Goal: Transaction & Acquisition: Subscribe to service/newsletter

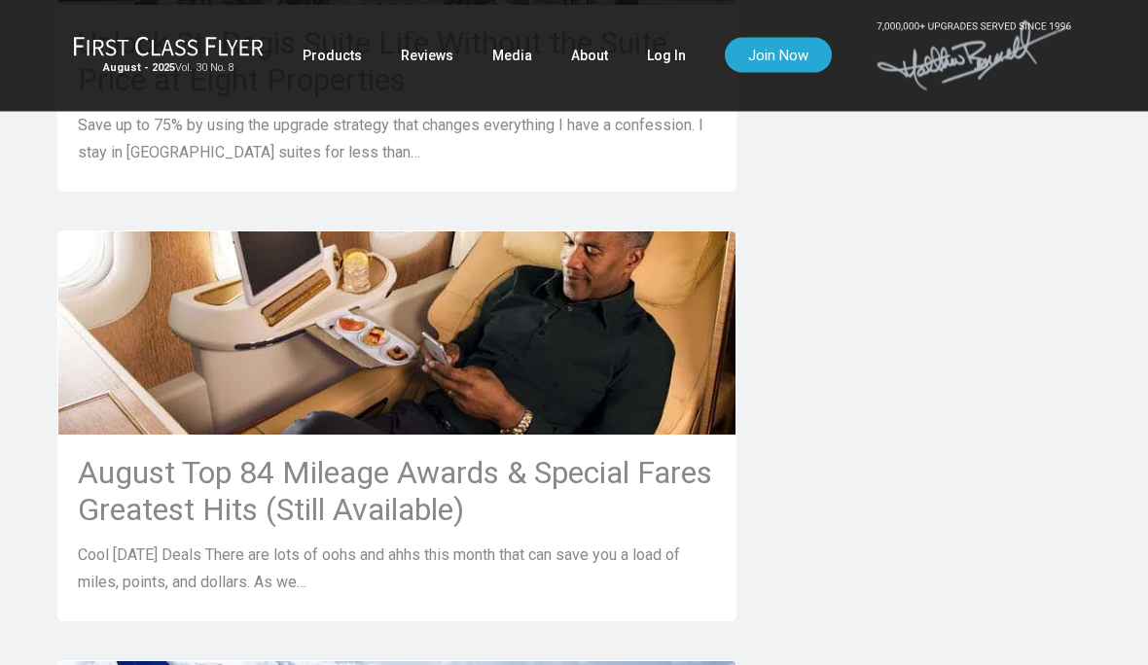
scroll to position [1740, 0]
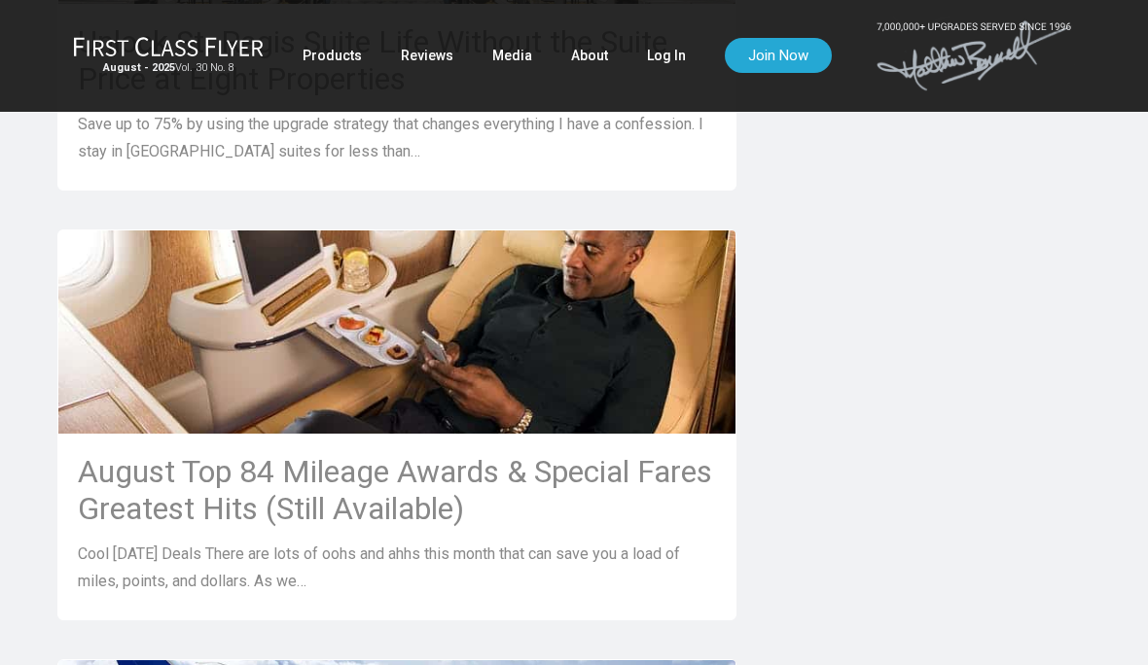
click at [512, 473] on h3 "August Top 84 Mileage Awards & Special Fares Greatest Hits (Still Available)" at bounding box center [397, 490] width 638 height 74
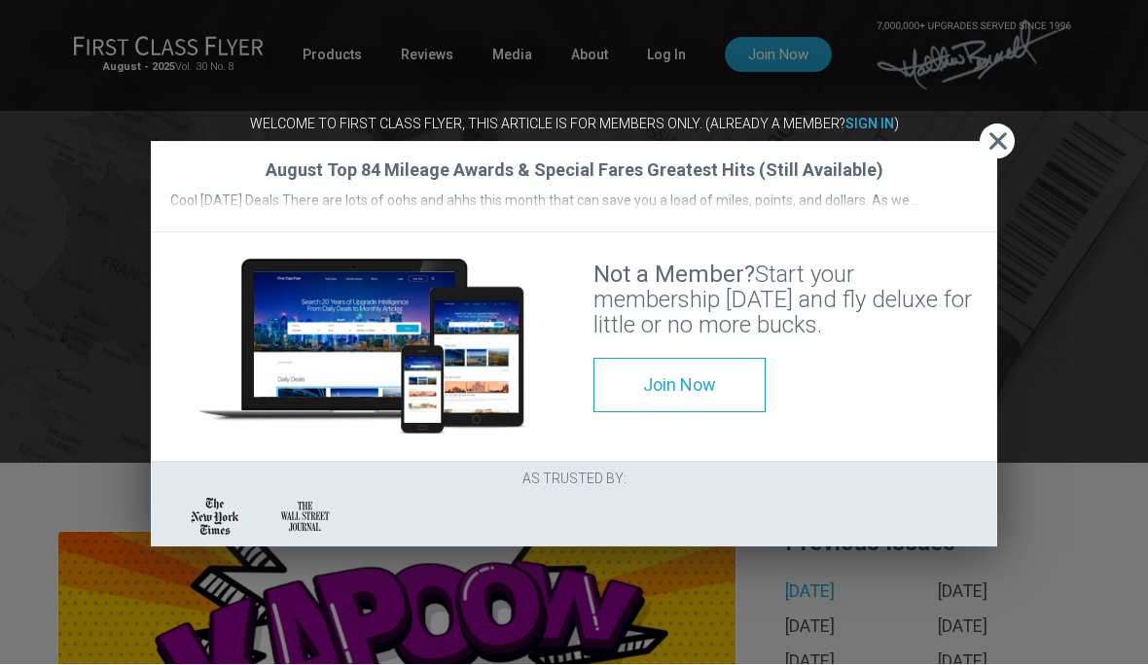
scroll to position [93, 0]
click at [643, 396] on span "Join Now" at bounding box center [679, 385] width 73 height 20
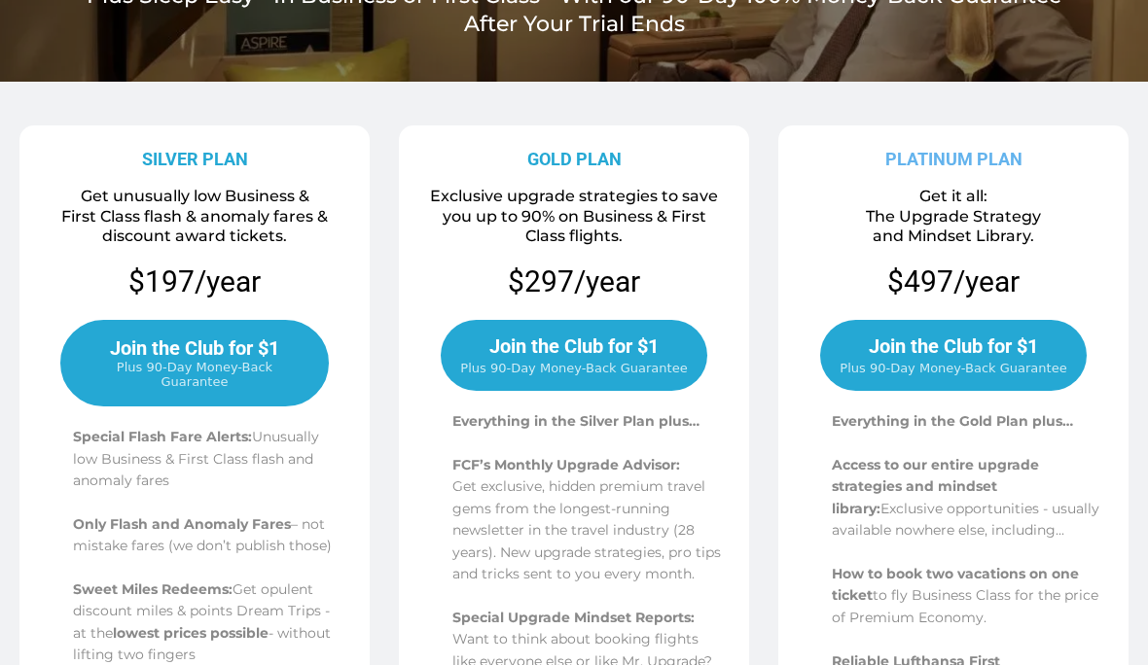
scroll to position [319, 0]
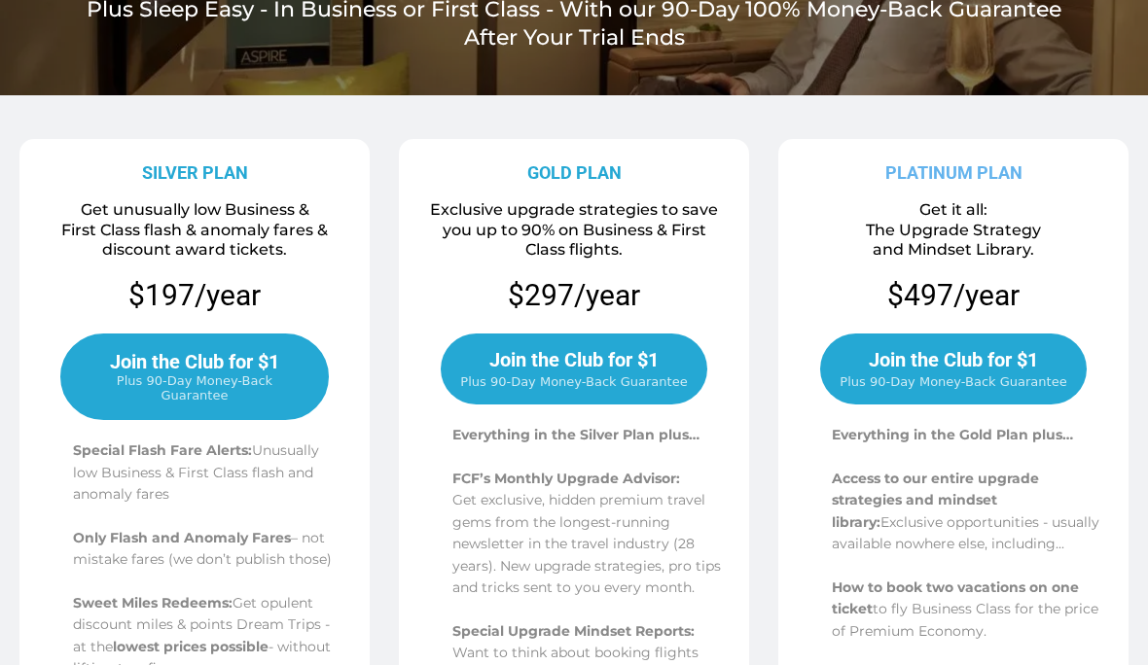
click at [204, 374] on span "Plus 90-Day Money-Back Guarantee" at bounding box center [195, 388] width 226 height 29
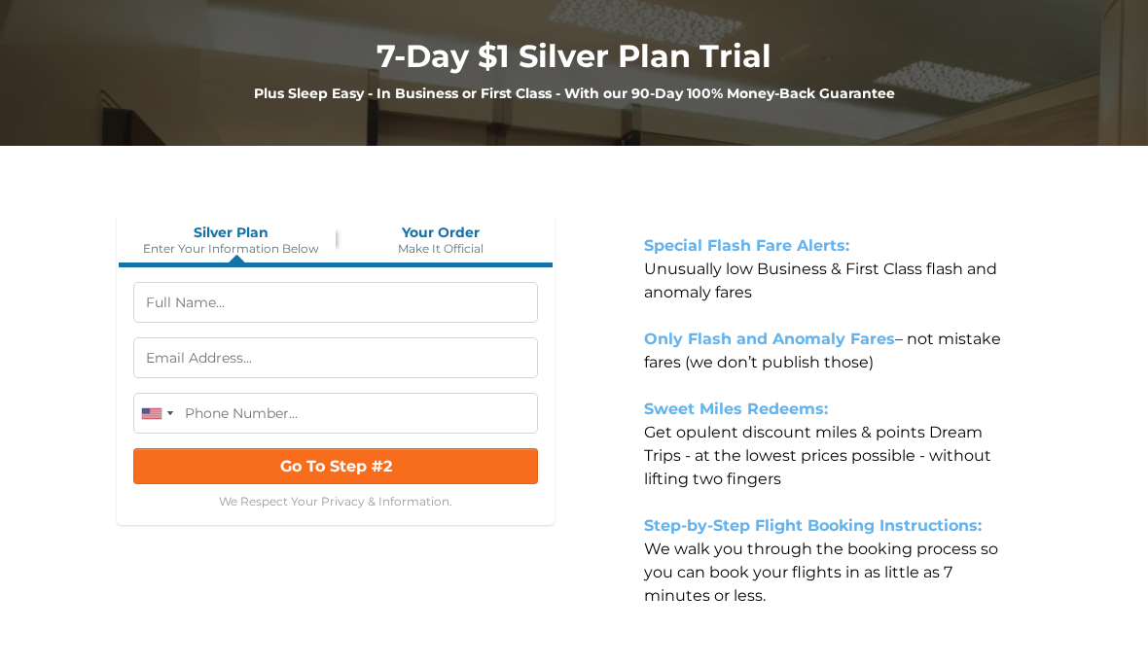
scroll to position [92, 0]
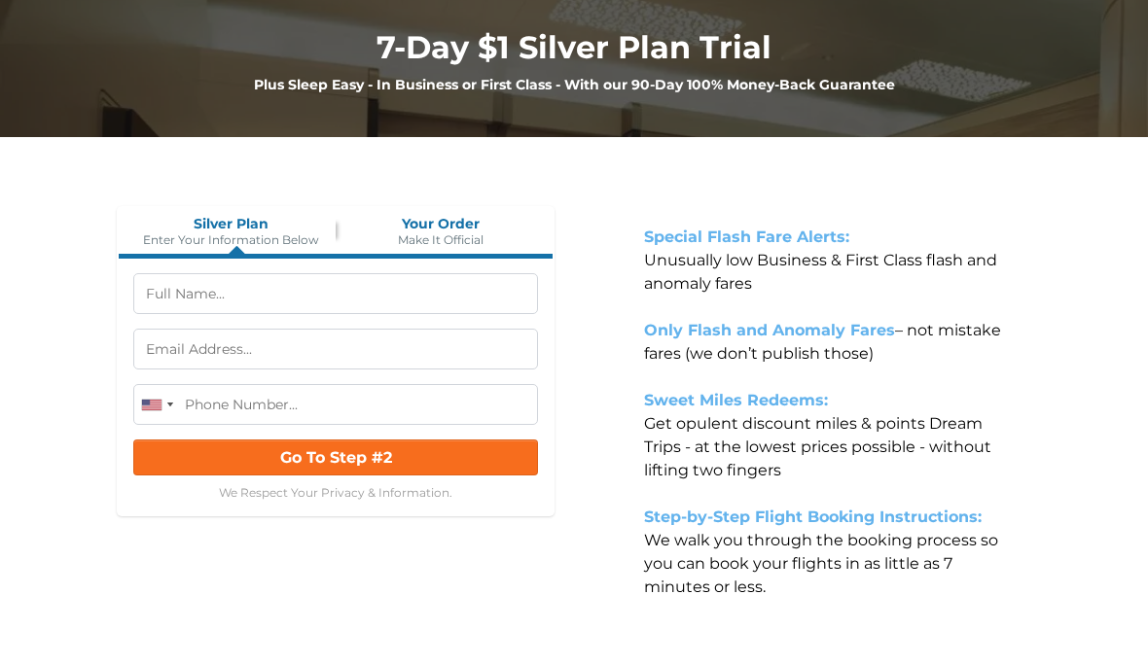
click at [295, 325] on section "United States +1 United Kingdom +44 Canada +1 Australia +61 Afghanistan +93 Alb…" at bounding box center [335, 350] width 405 height 152
click at [246, 296] on input "text" at bounding box center [335, 294] width 405 height 41
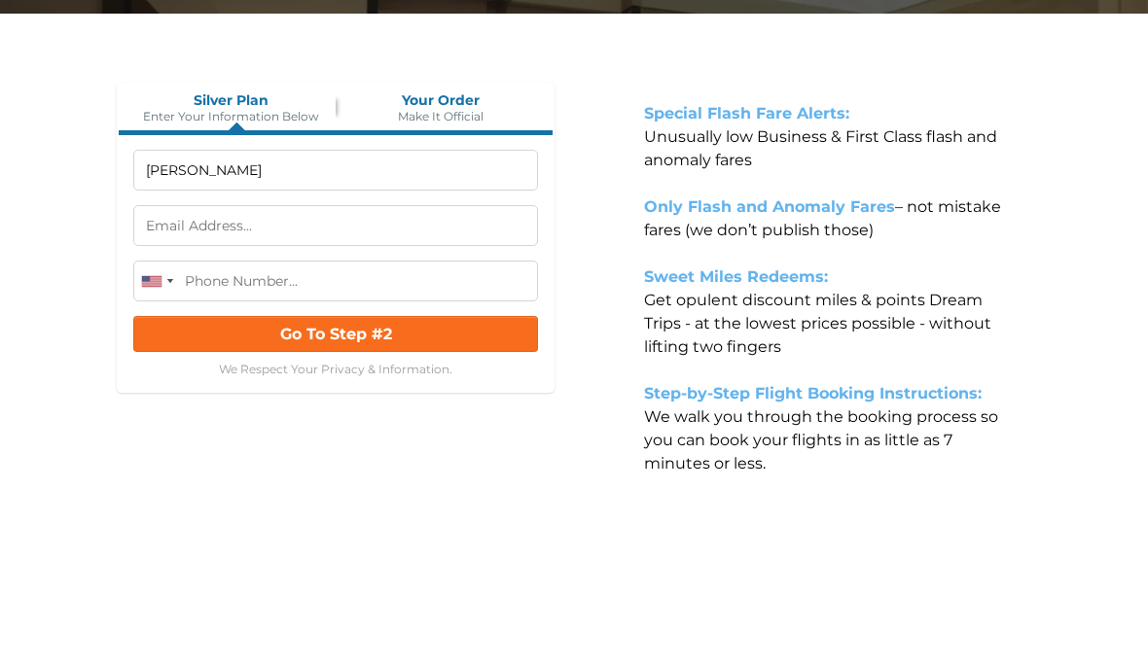
type input "Ellen Ching"
click at [270, 330] on input "text" at bounding box center [335, 350] width 405 height 41
type input "[EMAIL_ADDRESS][DOMAIN_NAME]"
click at [213, 385] on input "tel" at bounding box center [335, 405] width 405 height 41
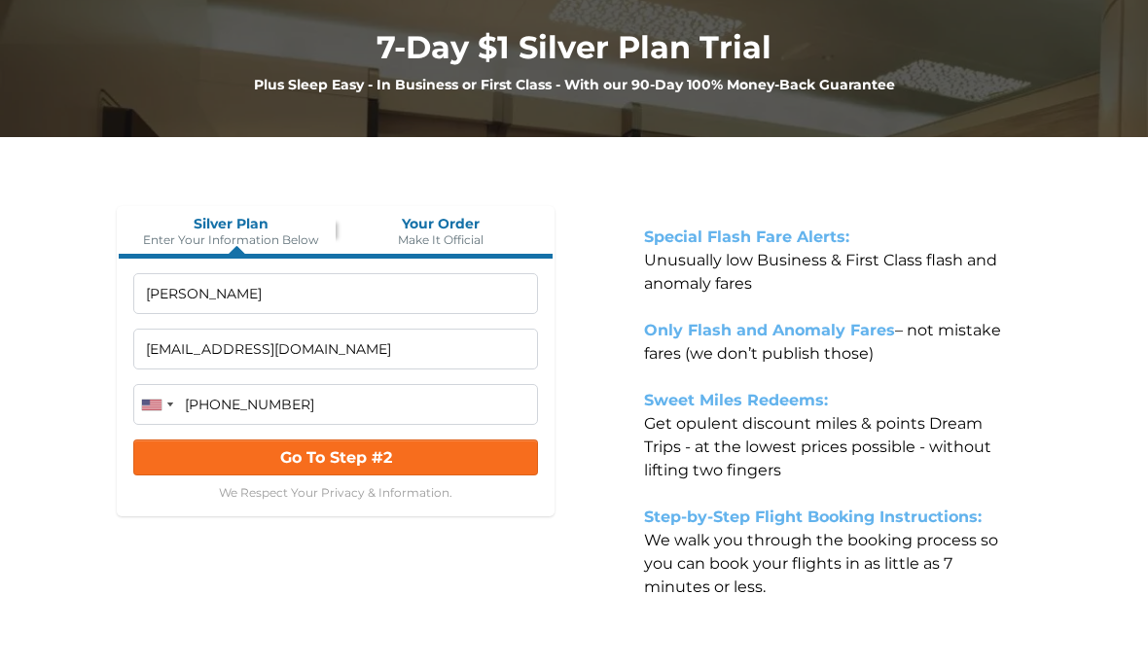
click at [304, 422] on input "(415) 598-4380" at bounding box center [335, 405] width 405 height 41
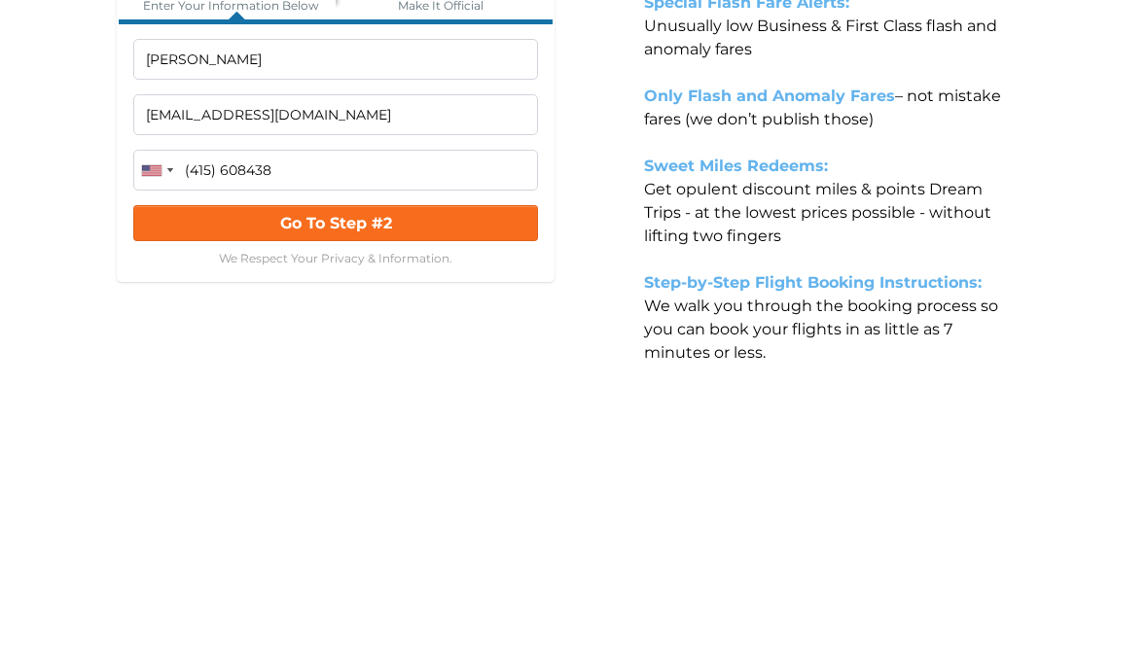
type input "(415) 608-4380"
click at [397, 441] on button "Go To Step #2" at bounding box center [335, 459] width 405 height 36
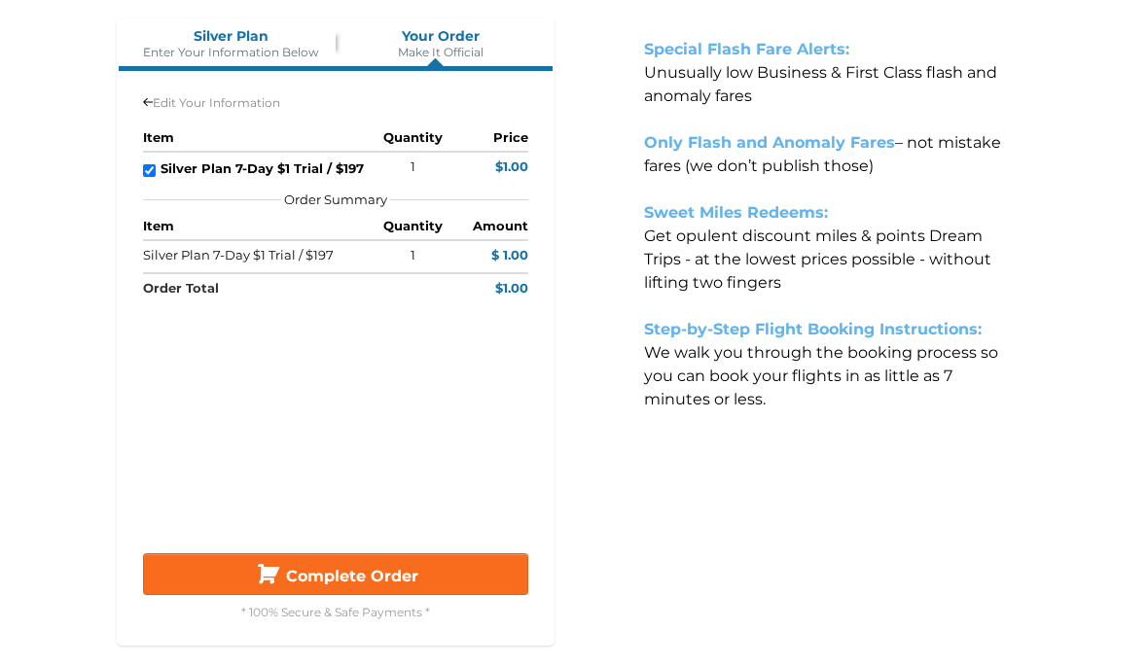
scroll to position [295, 0]
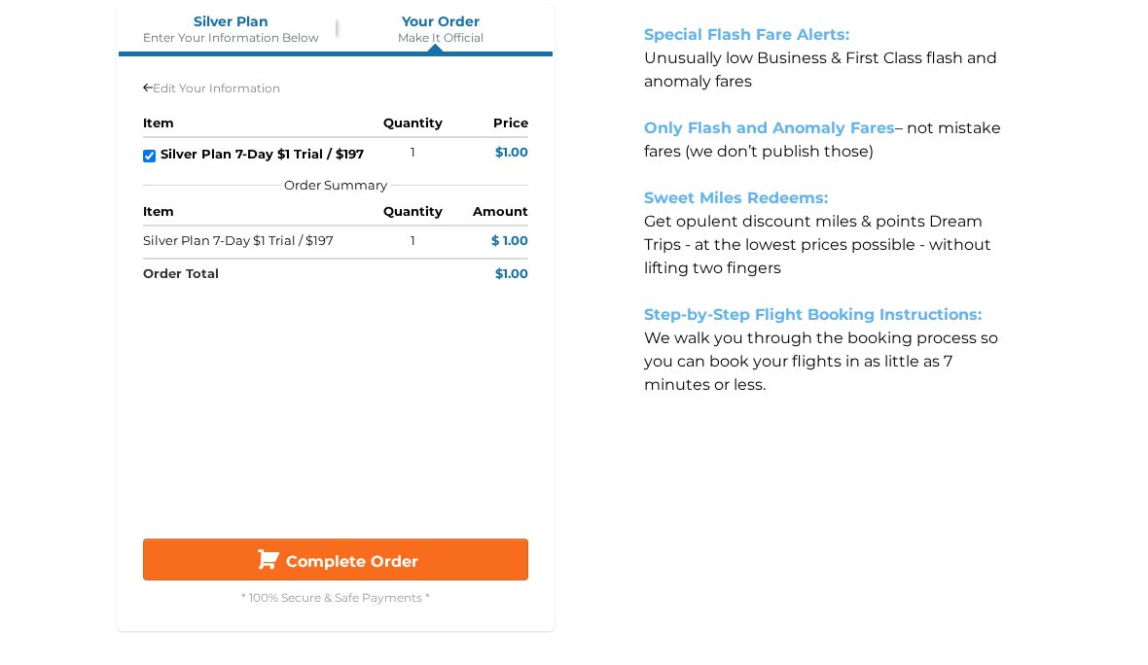
click at [306, 582] on button "Complete Order" at bounding box center [335, 561] width 385 height 42
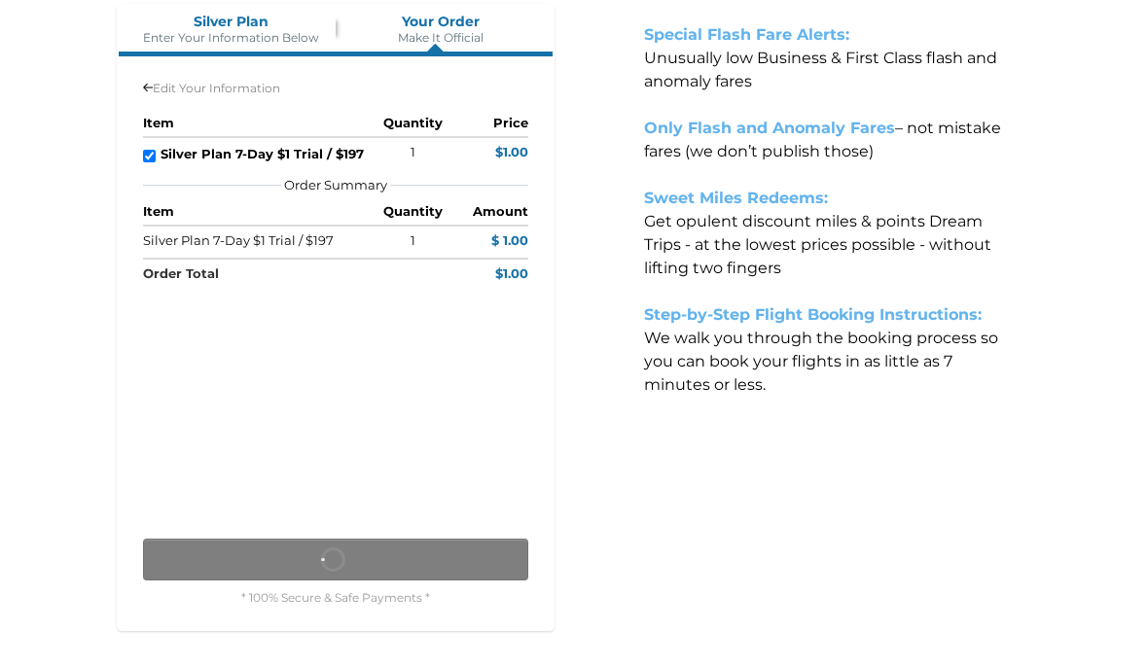
scroll to position [294, 0]
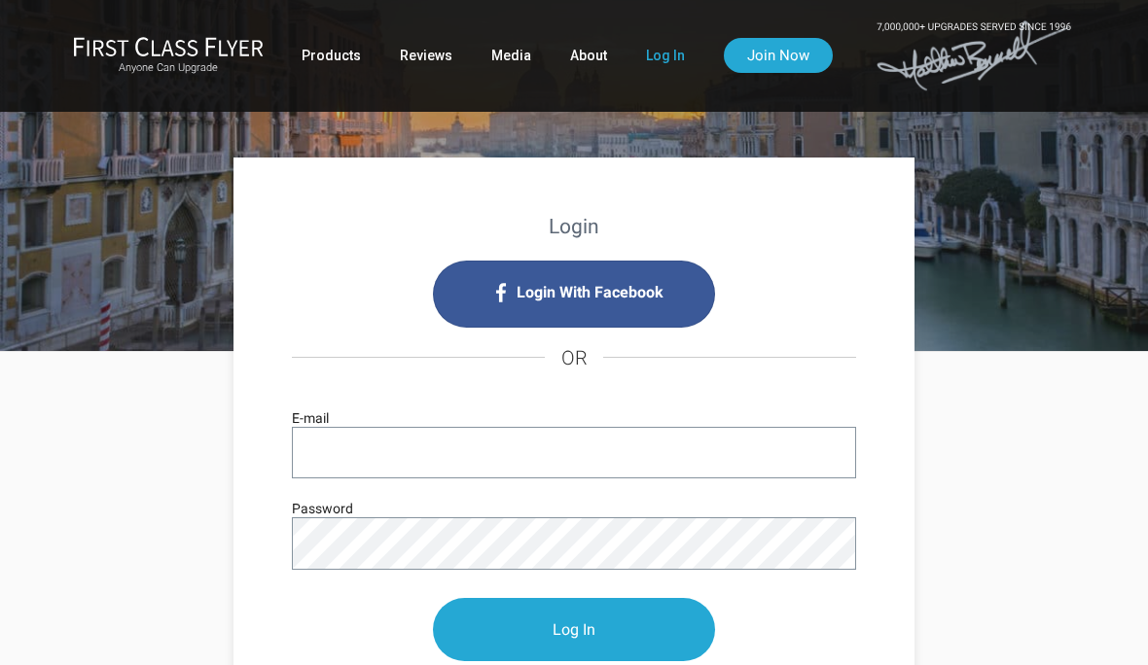
click at [347, 457] on input "E-mail" at bounding box center [574, 453] width 564 height 52
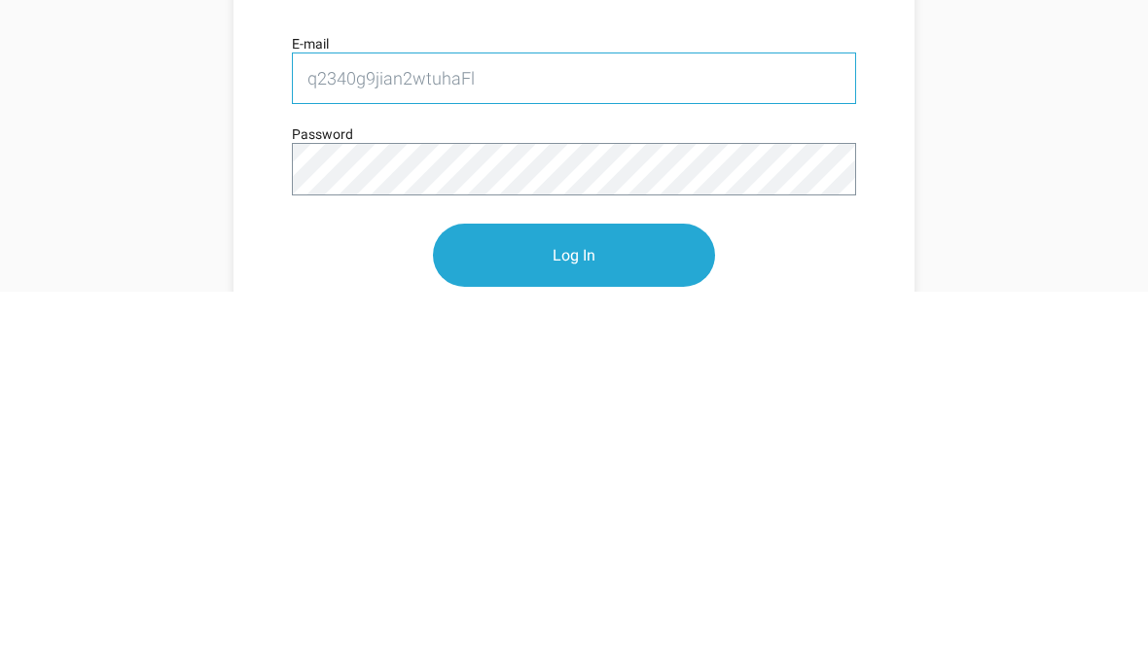
click at [499, 427] on input "q2340g9jian2wtuhaFl" at bounding box center [574, 453] width 564 height 52
type input "q"
type input "[EMAIL_ADDRESS][DOMAIN_NAME]"
click at [581, 598] on input "Log In" at bounding box center [574, 629] width 282 height 63
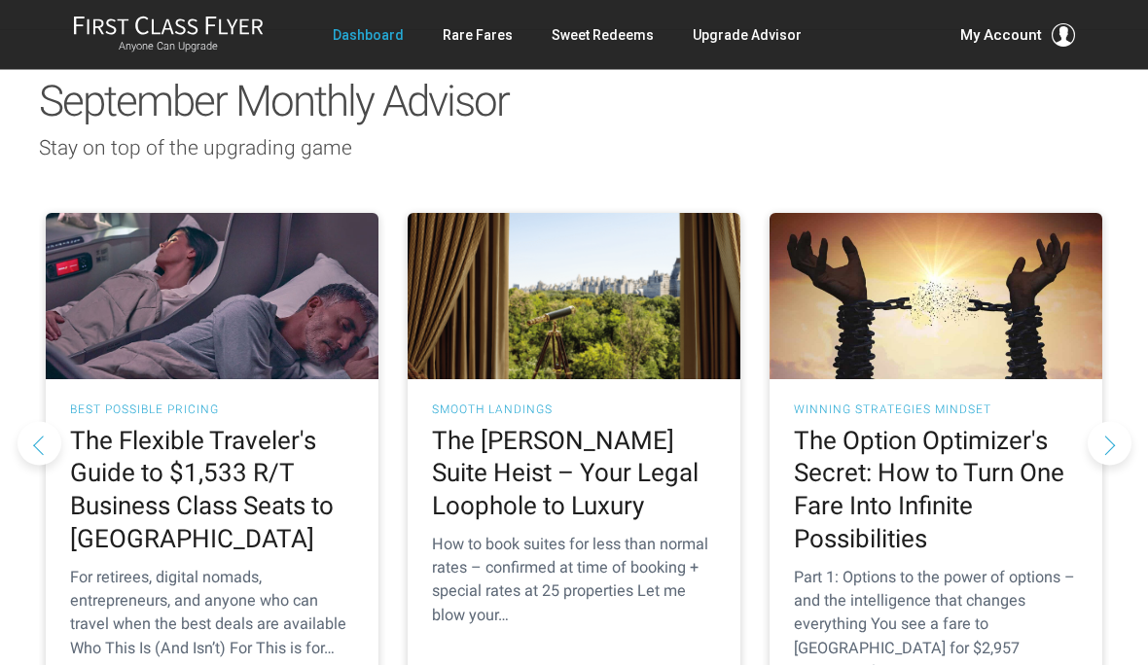
scroll to position [1800, 0]
click at [597, 425] on h2 "The Ritz-Carlton Suite Heist – Your Legal Loophole to Luxury" at bounding box center [574, 474] width 284 height 98
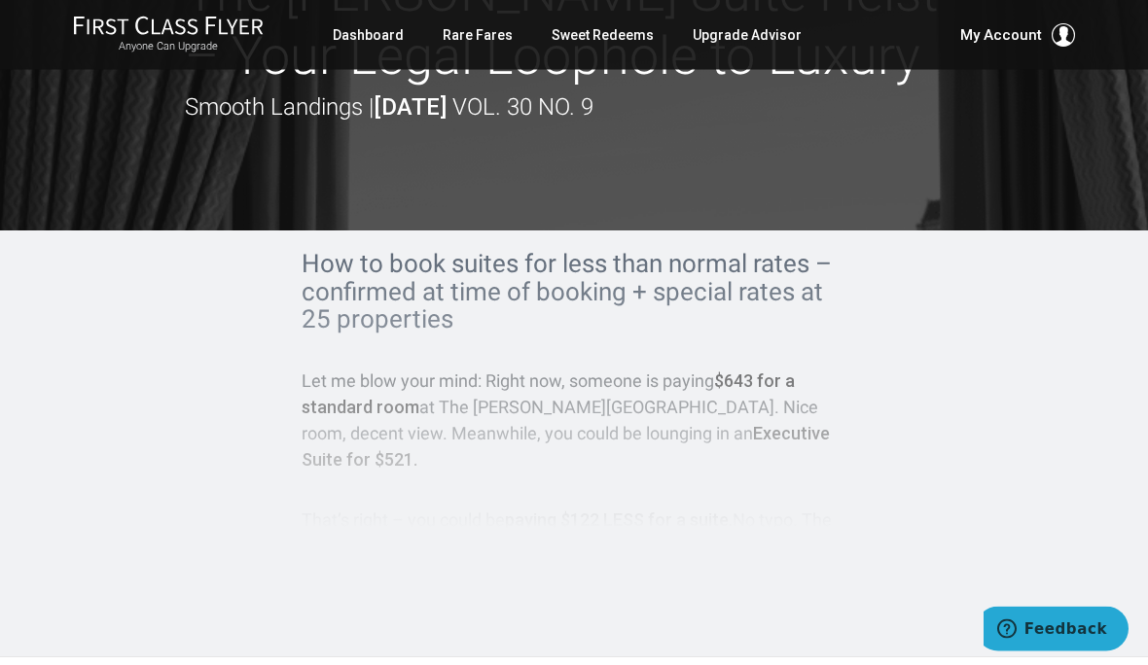
scroll to position [68, 0]
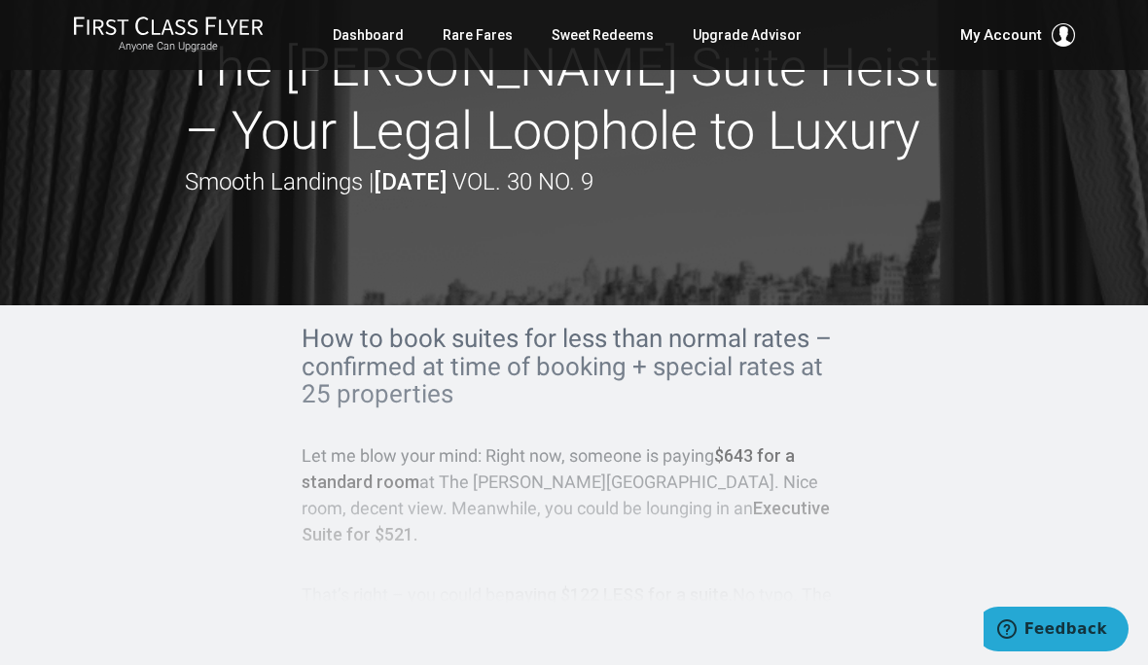
click at [646, 369] on div "How to book suites for less than normal rates – confirmed at time of booking + …" at bounding box center [574, 479] width 545 height 309
click at [619, 464] on div "How to book suites for less than normal rates – confirmed at time of booking + …" at bounding box center [574, 479] width 545 height 309
click at [612, 520] on div "How to book suites for less than normal rates – confirmed at time of booking + …" at bounding box center [574, 479] width 545 height 309
click at [602, 523] on div "How to book suites for less than normal rates – confirmed at time of booking + …" at bounding box center [574, 479] width 545 height 309
click at [604, 502] on div "How to book suites for less than normal rates – confirmed at time of booking + …" at bounding box center [574, 479] width 545 height 309
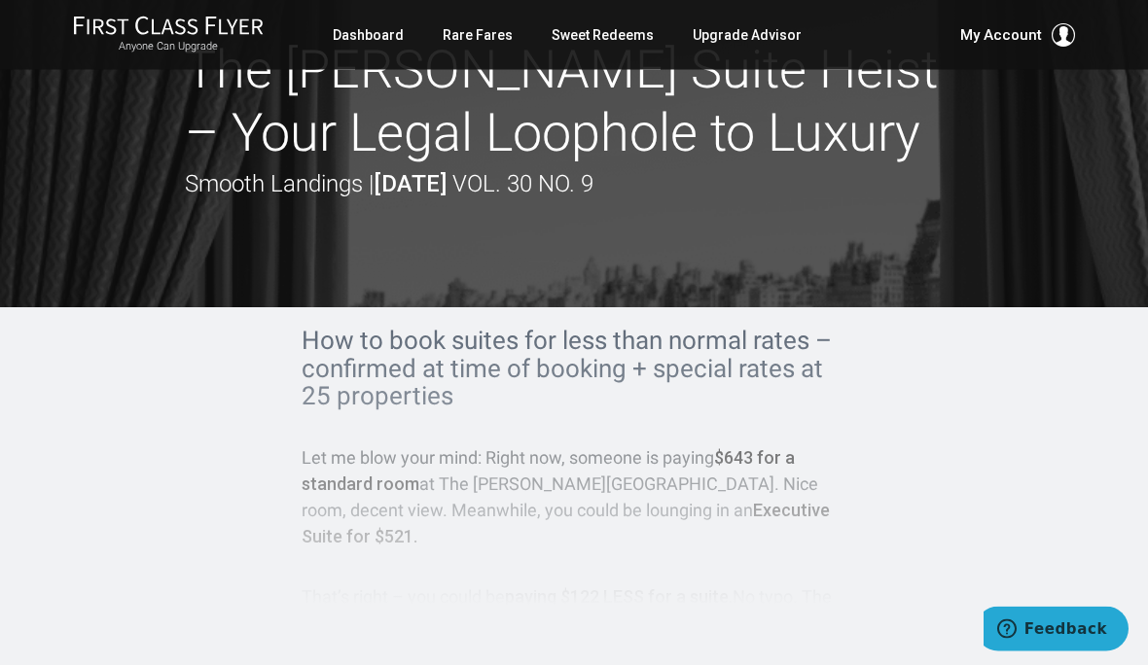
scroll to position [0, 0]
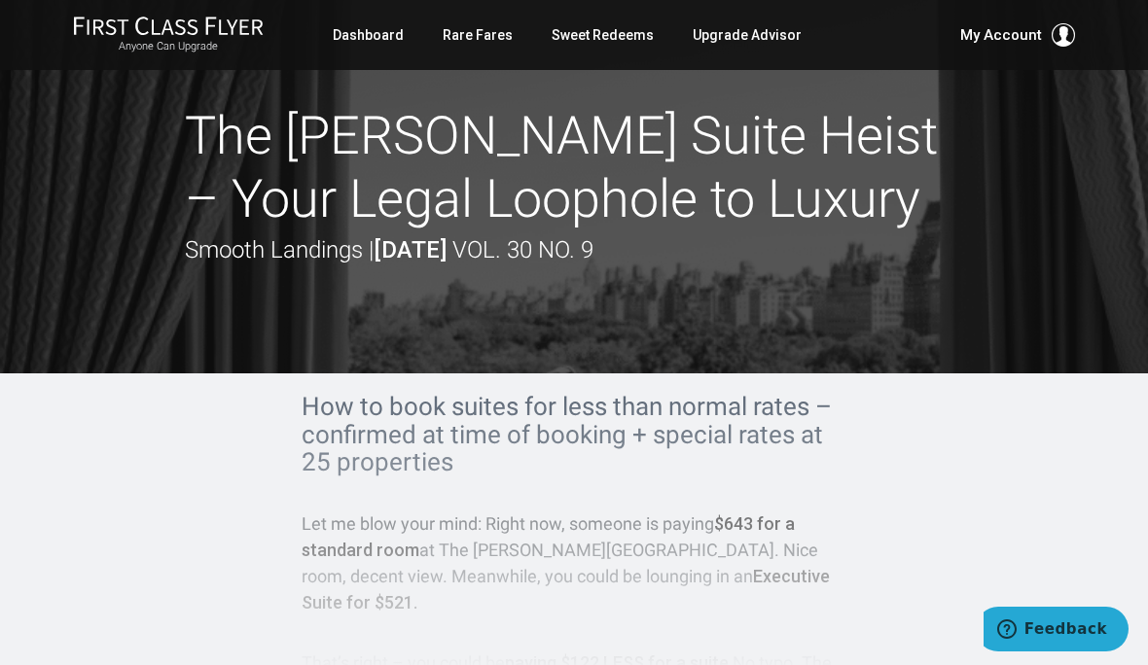
click at [587, 447] on div "How to book suites for less than normal rates – confirmed at time of booking + …" at bounding box center [574, 547] width 545 height 309
click at [689, 441] on div "How to book suites for less than normal rates – confirmed at time of booking + …" at bounding box center [574, 547] width 545 height 309
click at [478, 18] on link "Rare Fares" at bounding box center [478, 35] width 70 height 35
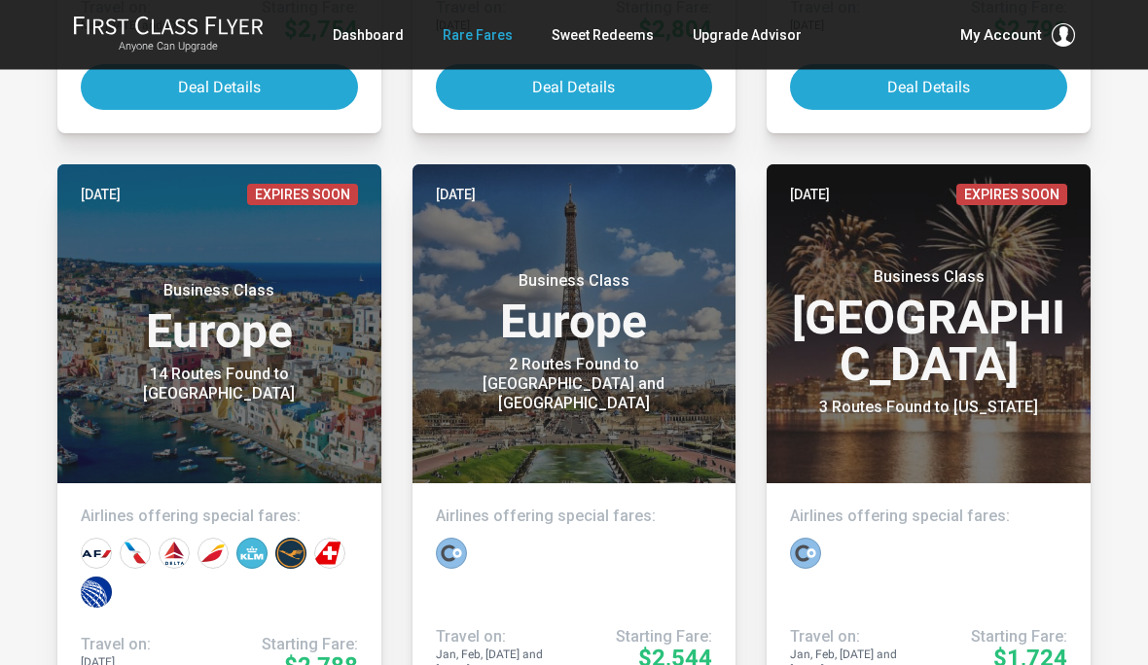
scroll to position [5417, 0]
click at [620, 396] on header "[DATE] Business Class Europe 2 Routes Found to [GEOGRAPHIC_DATA] and [GEOGRAPHI…" at bounding box center [574, 323] width 324 height 319
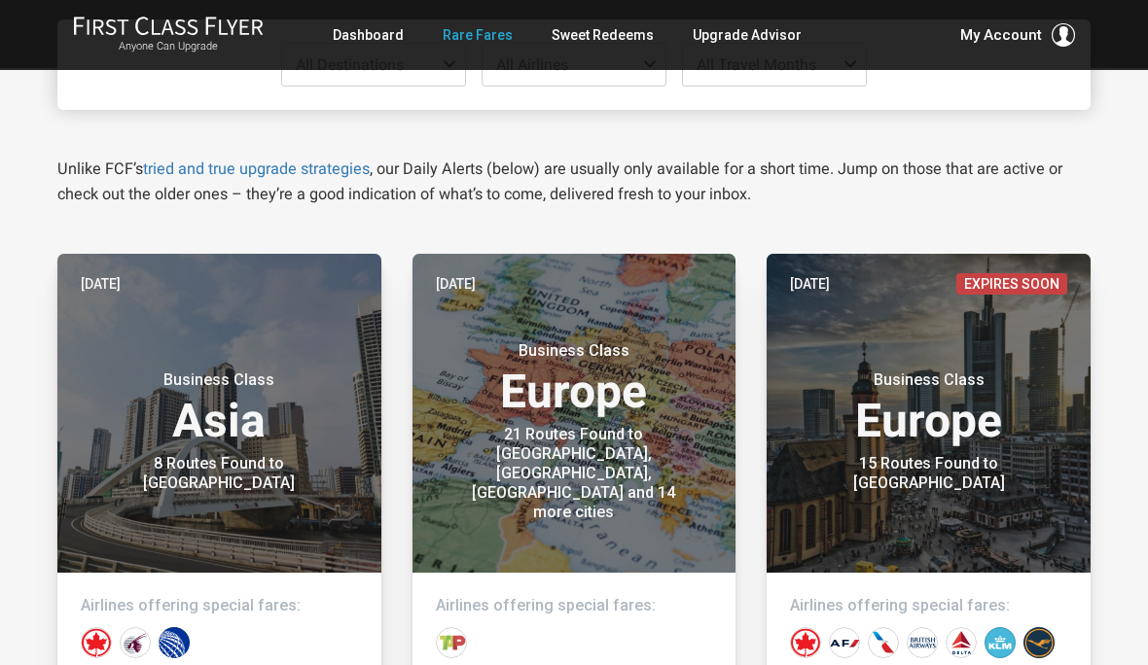
scroll to position [301, 0]
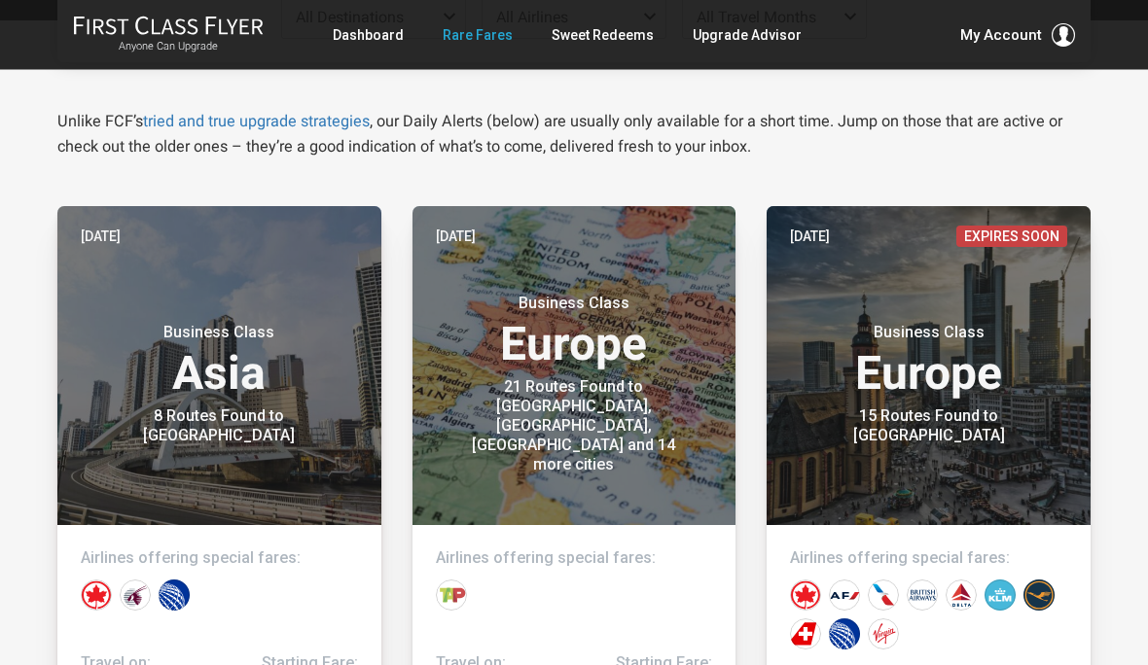
click at [640, 465] on header "Yesterday Business Class Europe 21 Routes Found to Berlin, Frankfurt, Munich an…" at bounding box center [574, 366] width 324 height 319
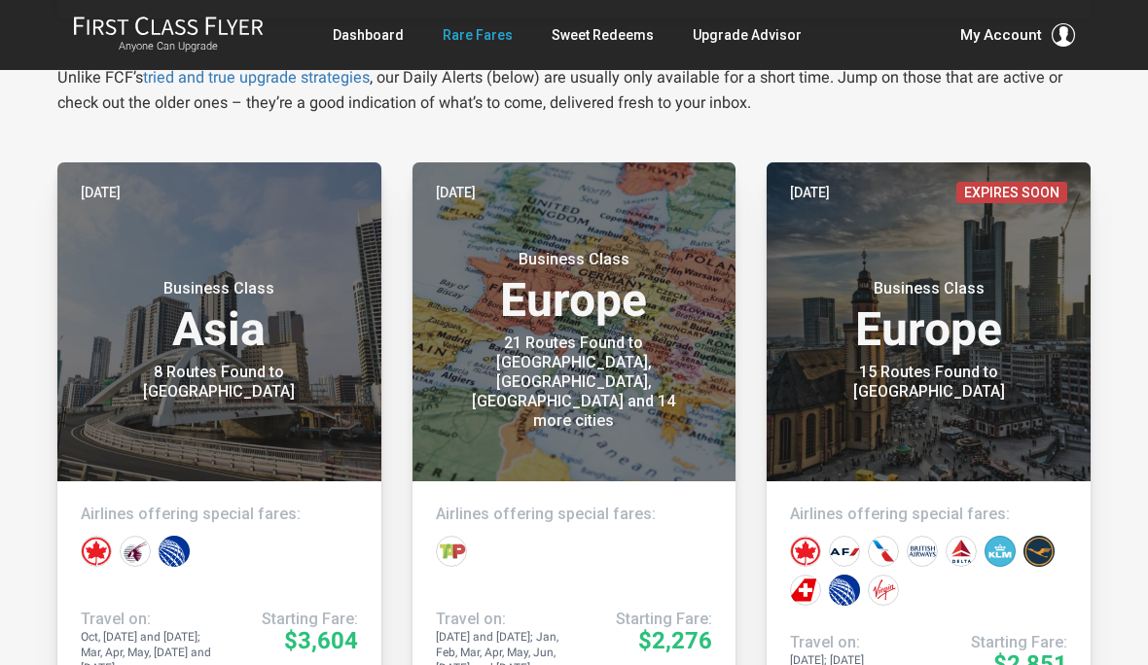
click at [911, 368] on div "Business Class Europe 15 Routes Found to Frankfurt" at bounding box center [928, 331] width 277 height 142
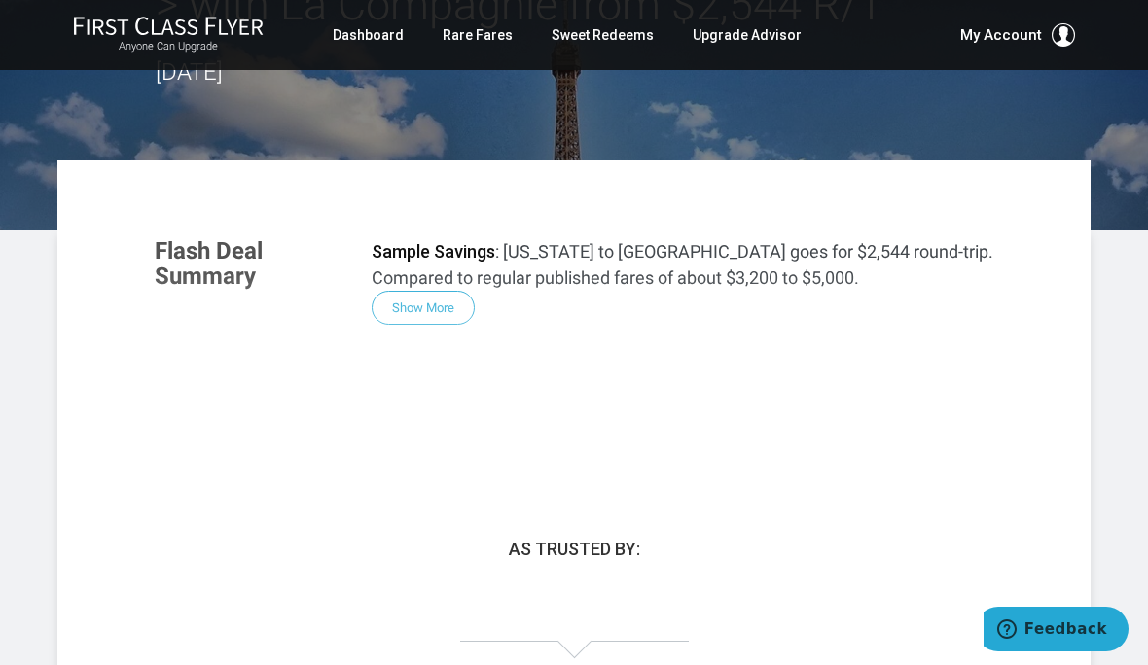
scroll to position [286, 0]
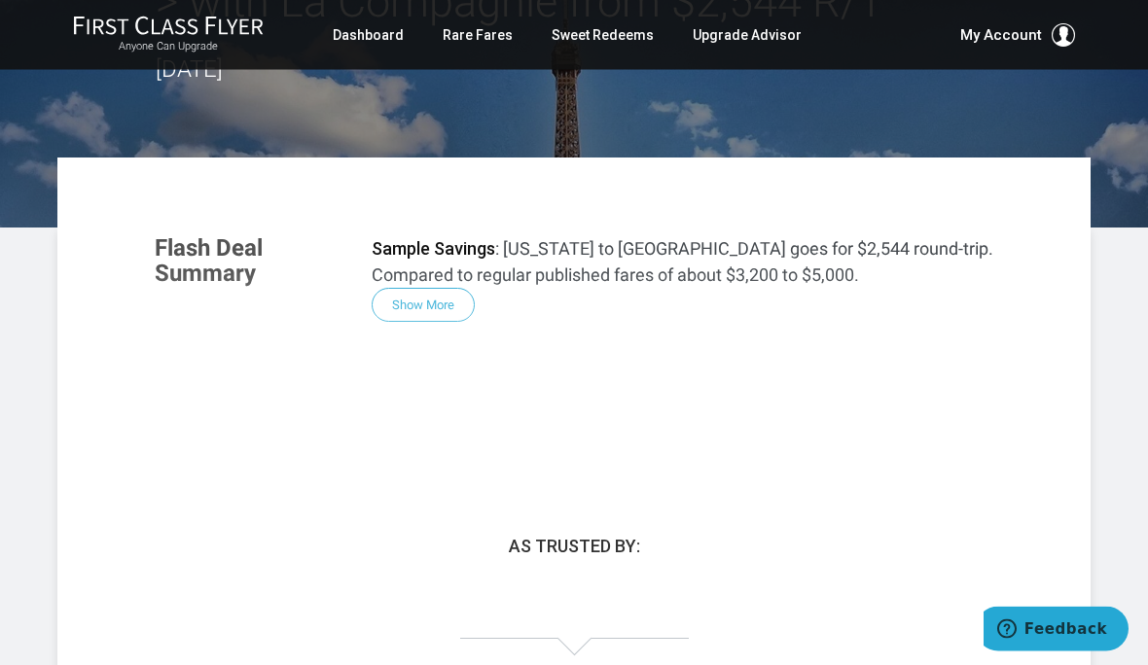
click at [391, 259] on div "Flash Deal Summary Sample Savings : New York to Paris goes for $2,544 round-tri…" at bounding box center [573, 338] width 877 height 243
click at [439, 256] on div "Flash Deal Summary Sample Savings : New York to Paris goes for $2,544 round-tri…" at bounding box center [573, 338] width 877 height 243
click at [417, 261] on div "Flash Deal Summary Sample Savings : New York to Paris goes for $2,544 round-tri…" at bounding box center [573, 338] width 877 height 243
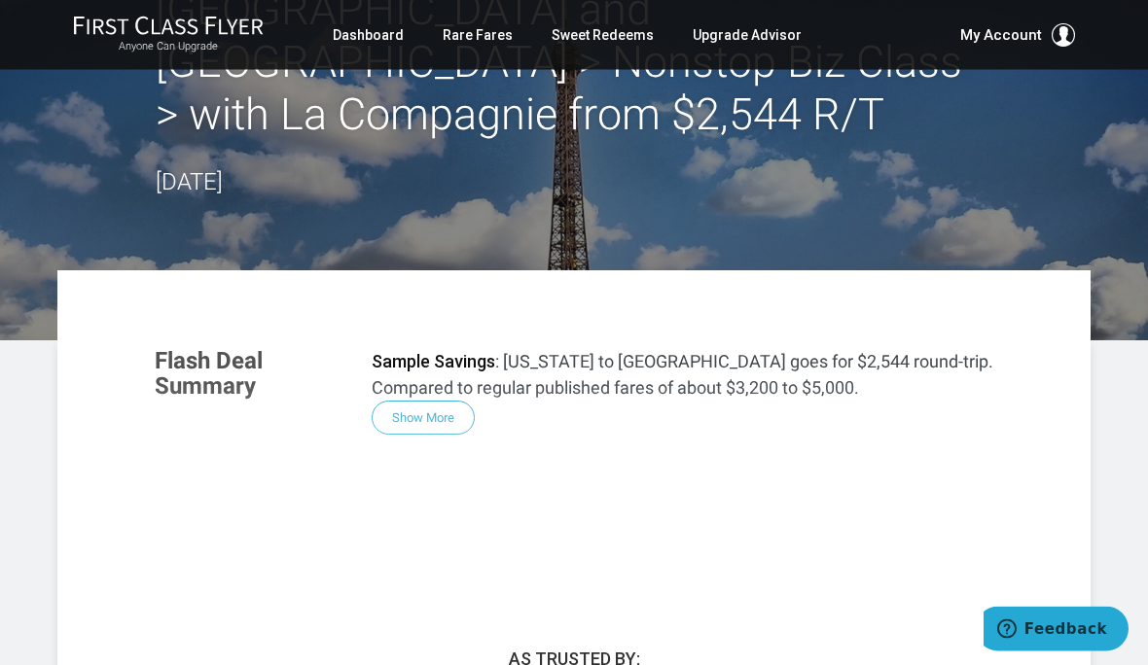
scroll to position [29, 0]
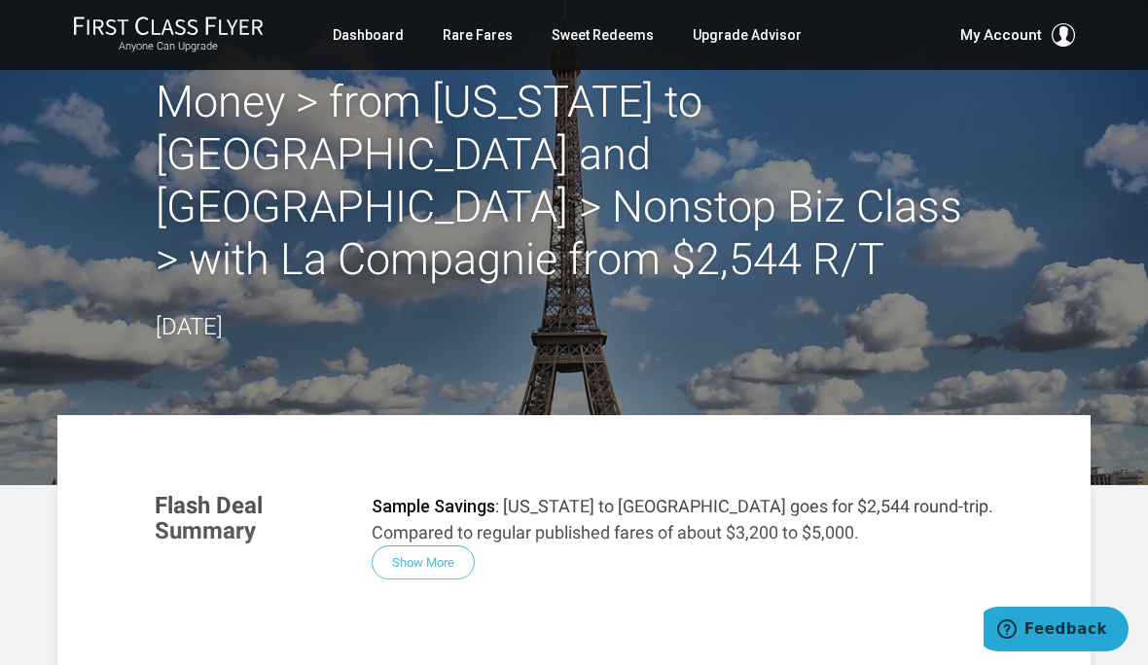
click at [430, 507] on div "Flash Deal Summary Sample Savings : New York to Paris goes for $2,544 round-tri…" at bounding box center [573, 595] width 877 height 243
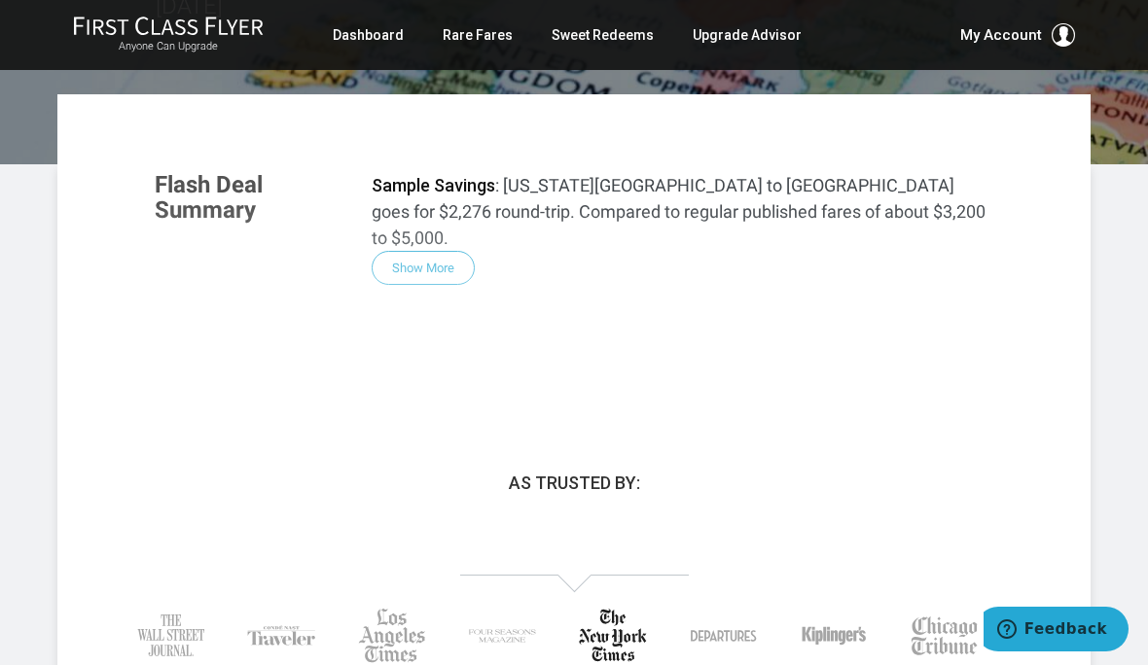
click at [435, 186] on div "Flash Deal Summary Sample Savings : Washington DC to Berlin goes for $2,276 rou…" at bounding box center [573, 274] width 877 height 243
click at [444, 191] on div "Flash Deal Summary Sample Savings : Washington DC to Berlin goes for $2,276 rou…" at bounding box center [573, 274] width 877 height 243
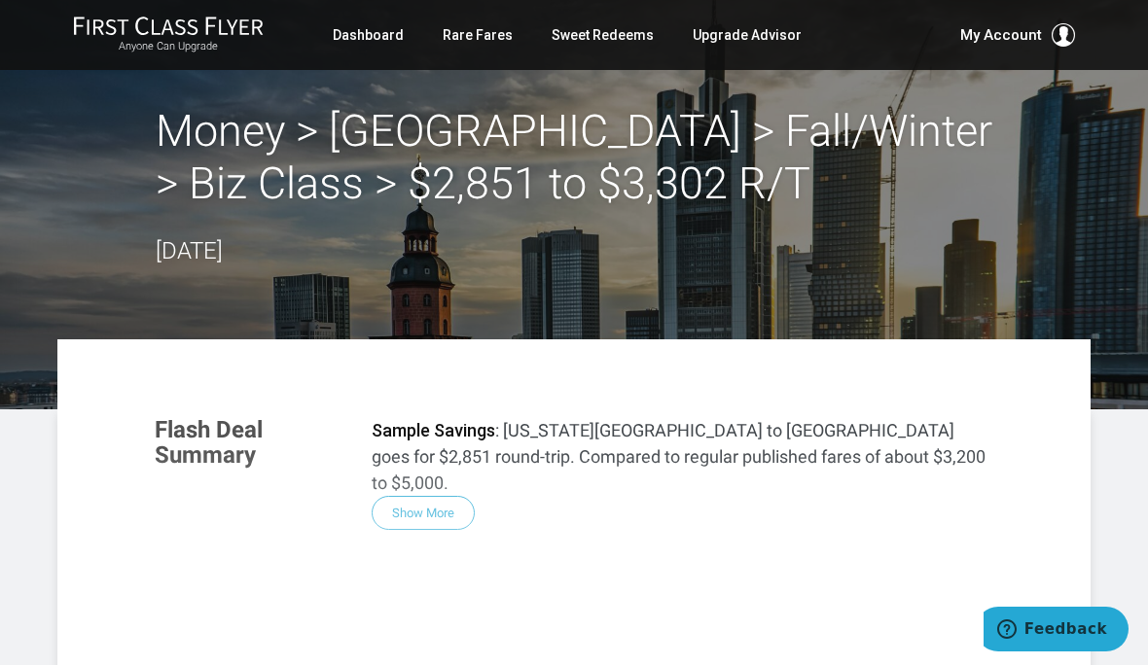
click at [360, 32] on link "Dashboard" at bounding box center [368, 35] width 71 height 35
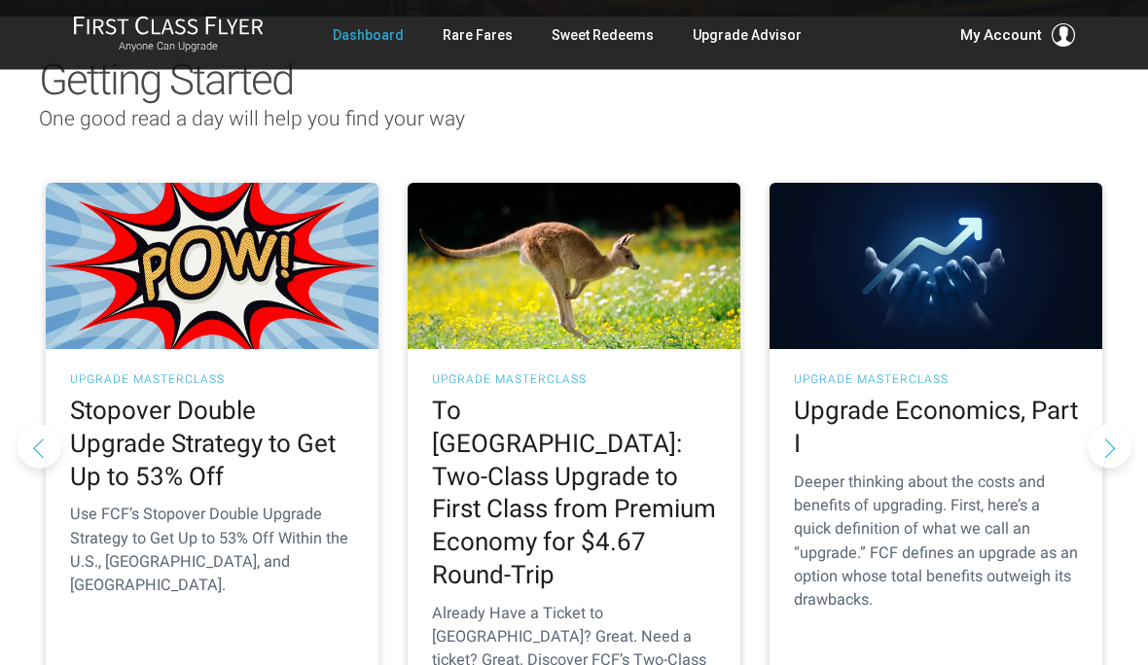
scroll to position [196, 0]
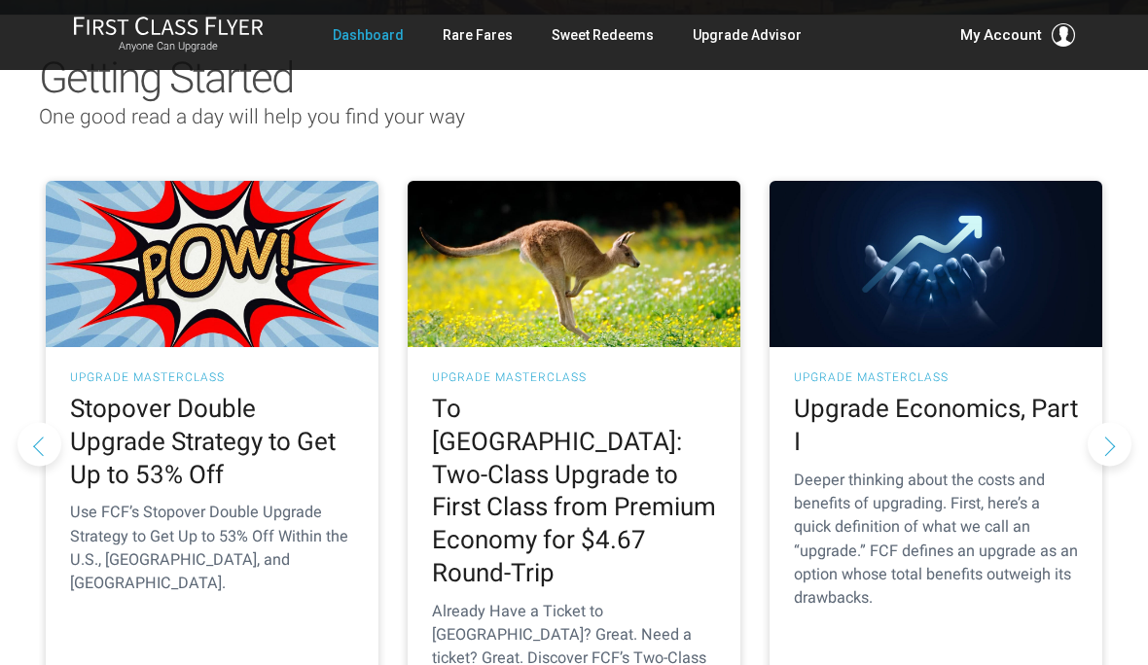
click at [221, 420] on h2 "Stopover Double Upgrade Strategy to Get Up to 53% Off" at bounding box center [212, 442] width 284 height 98
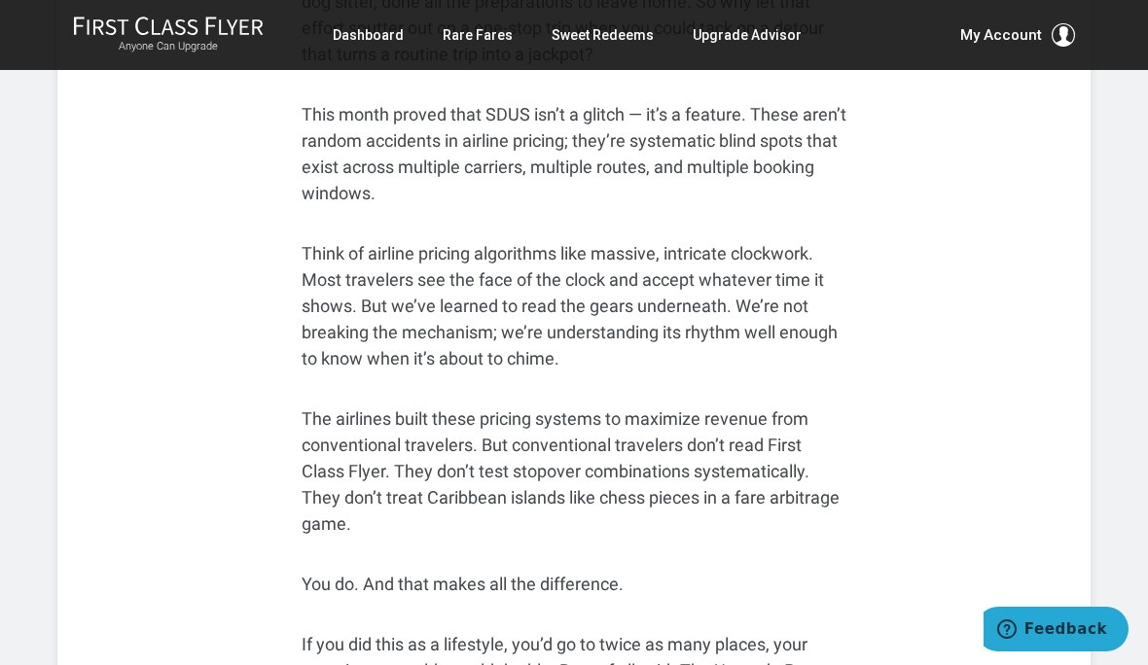
scroll to position [11954, 0]
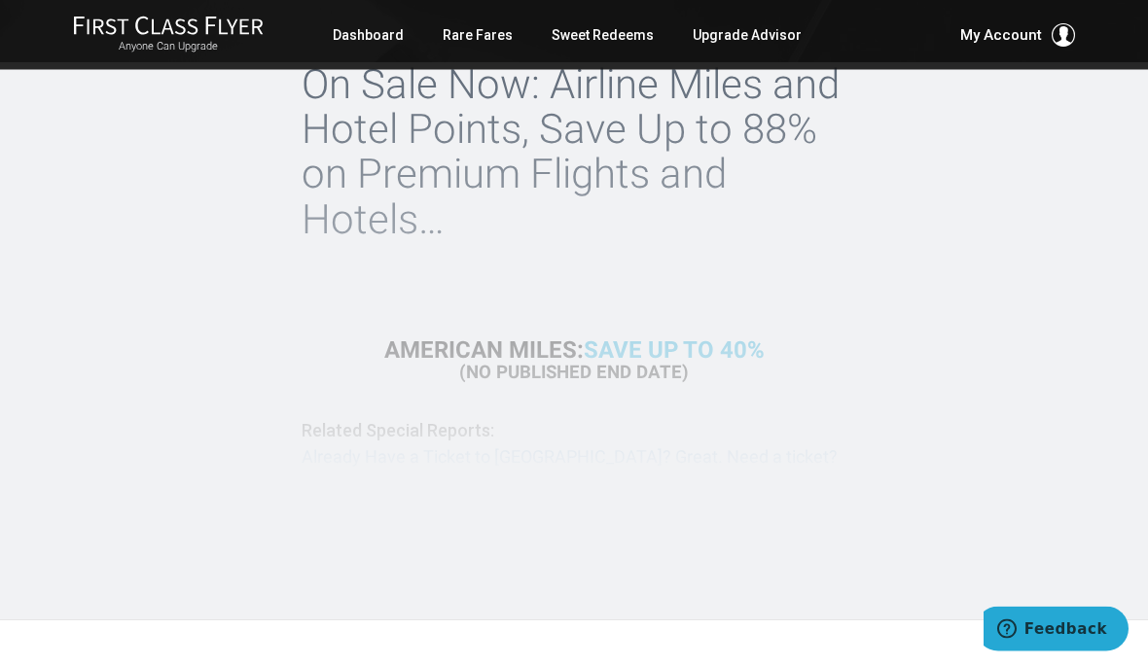
scroll to position [311, 0]
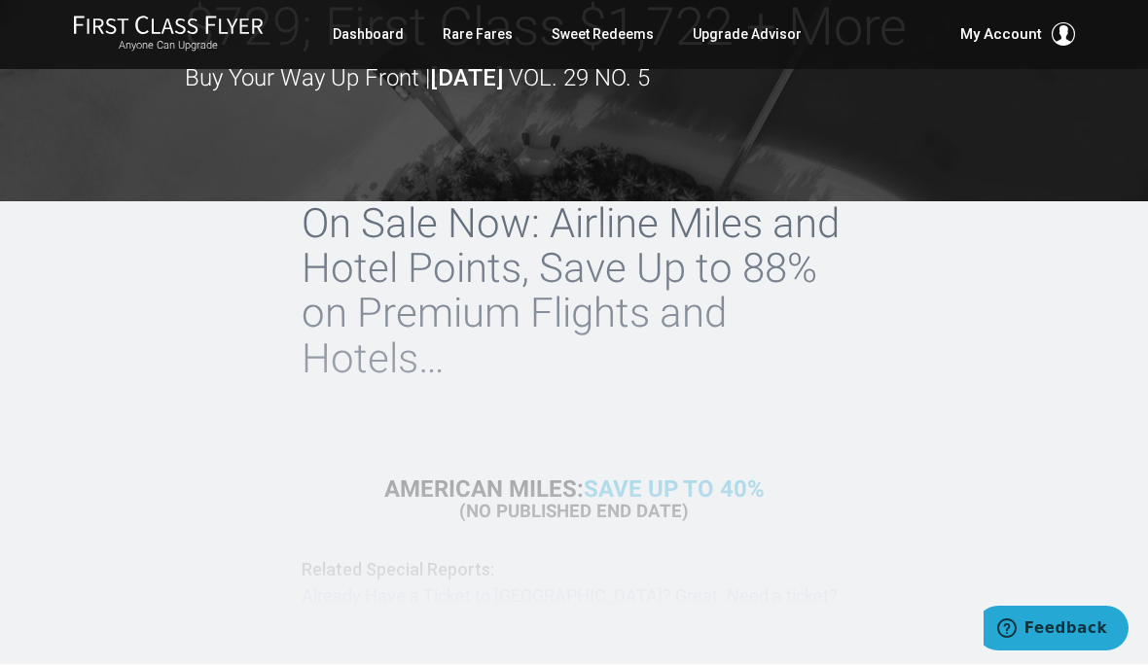
click at [675, 544] on div "On Sale Now: Airline Miles and Hotel Points, Save Up to 88% on Premium Flights …" at bounding box center [574, 432] width 545 height 460
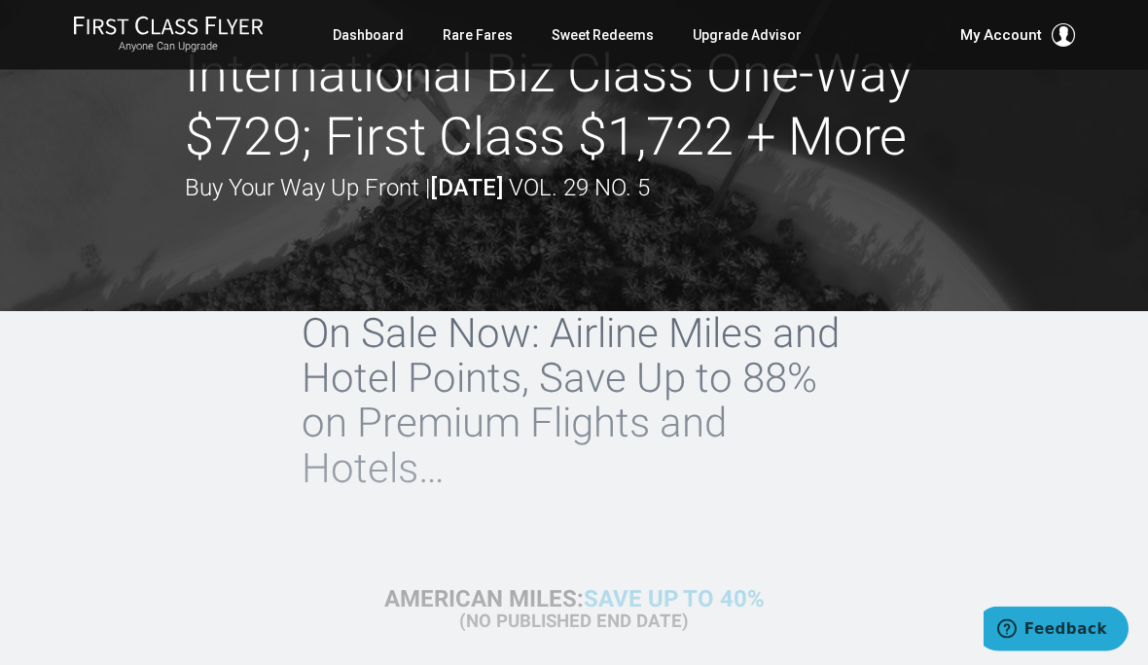
scroll to position [0, 0]
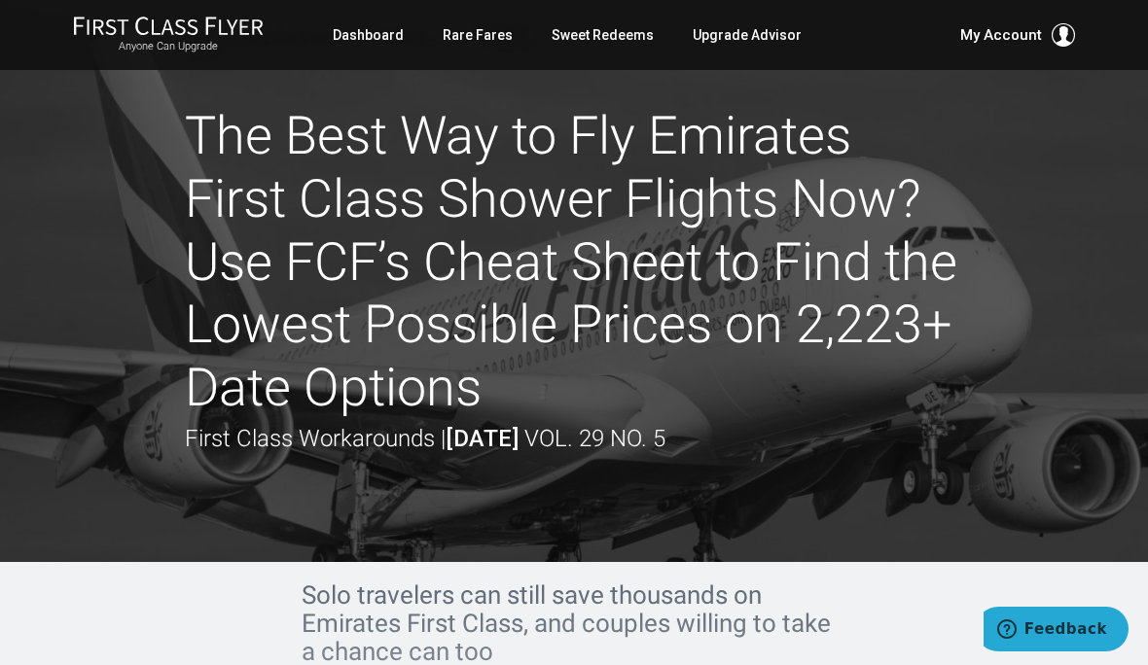
click at [369, 40] on link "Dashboard" at bounding box center [368, 35] width 71 height 35
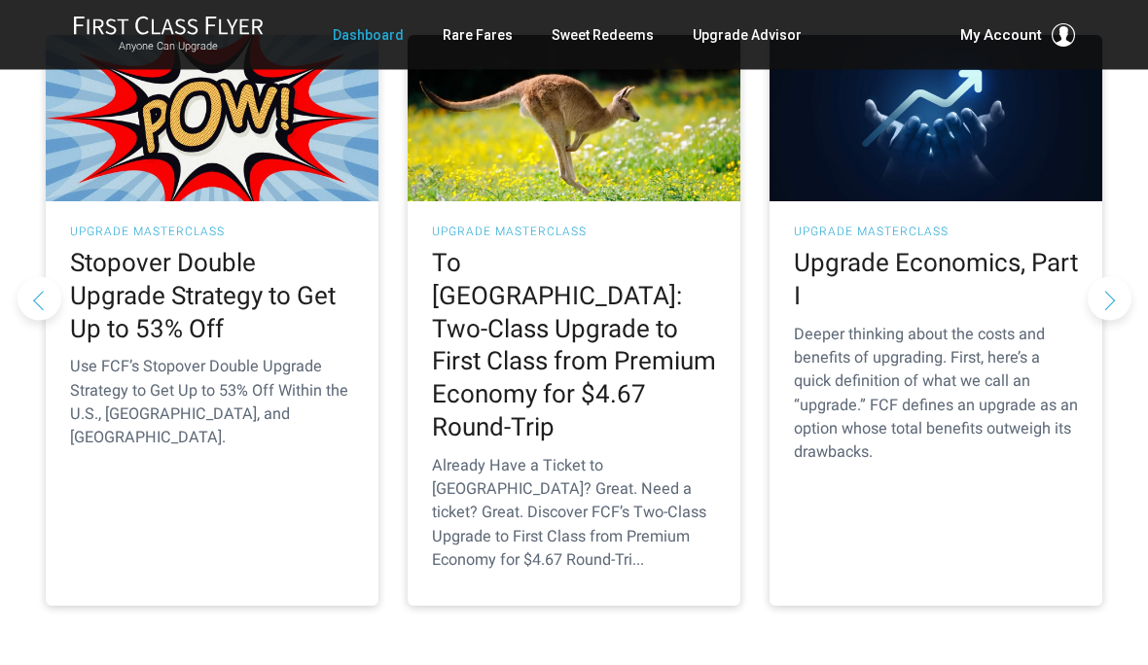
scroll to position [342, 0]
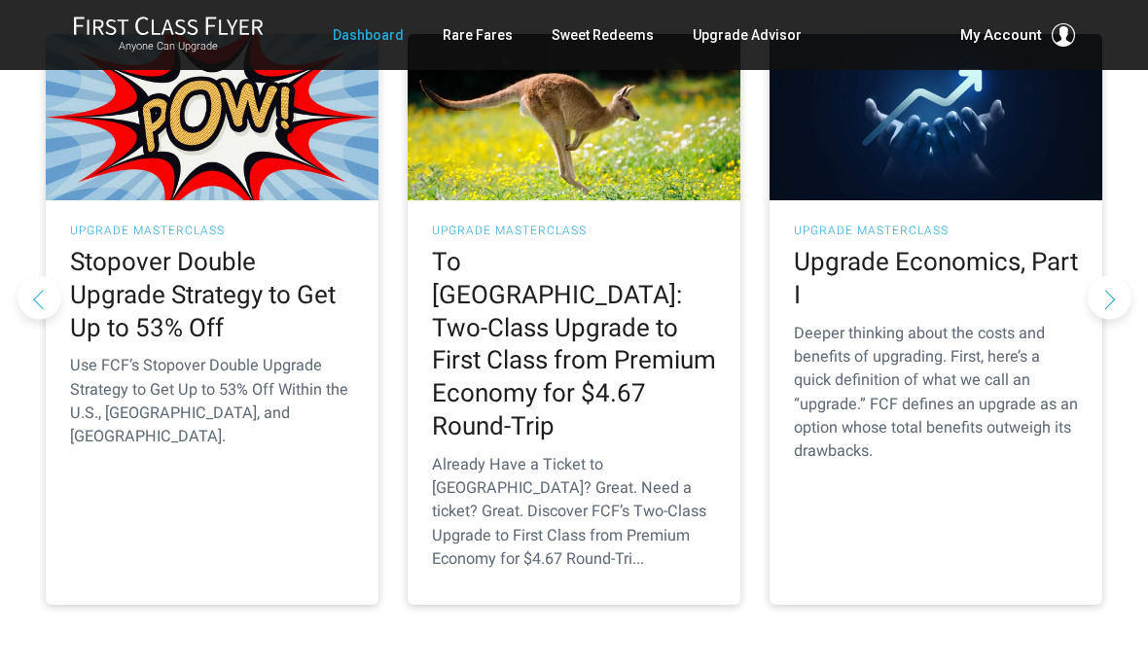
click at [537, 325] on h2 "To Australia: Two-Class Upgrade to First Class from Premium Economy for $4.67 R…" at bounding box center [574, 344] width 284 height 197
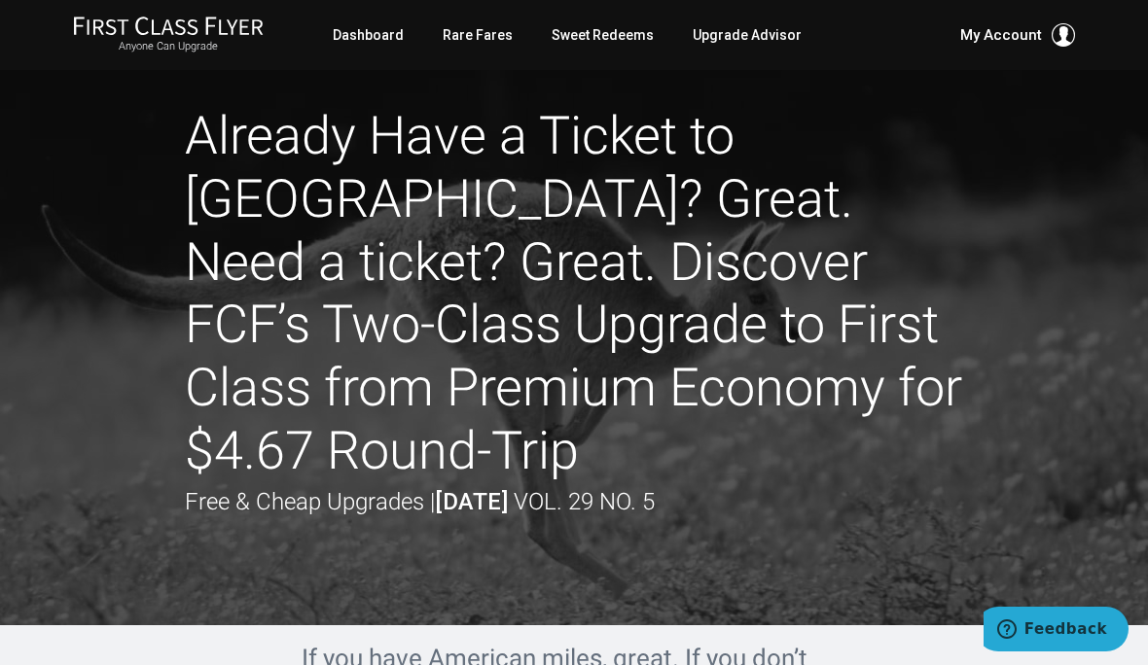
click at [383, 36] on link "Dashboard" at bounding box center [368, 35] width 71 height 35
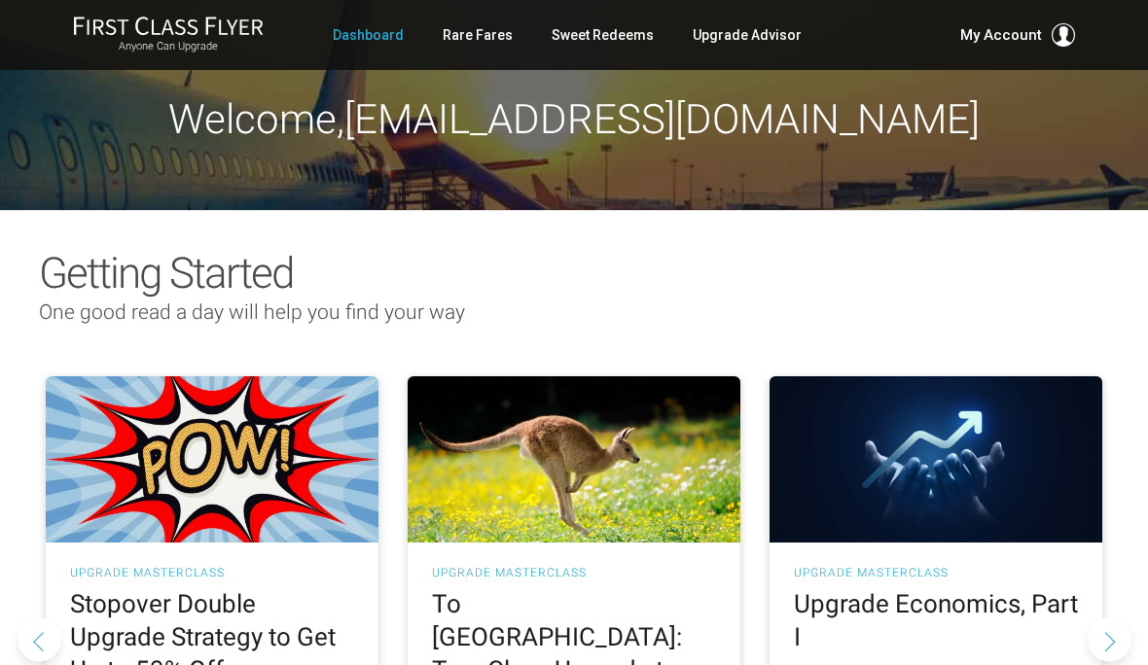
click at [884, 595] on h2 "Upgrade Economics, Part I" at bounding box center [936, 622] width 284 height 66
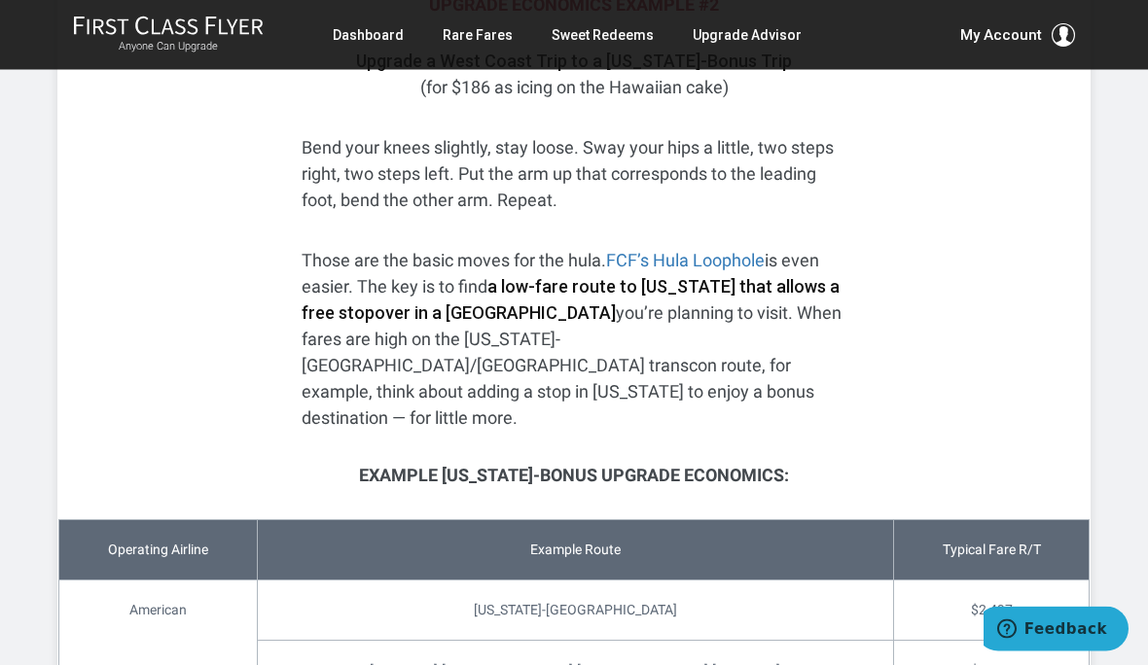
scroll to position [1597, 0]
